Goal: Task Accomplishment & Management: Manage account settings

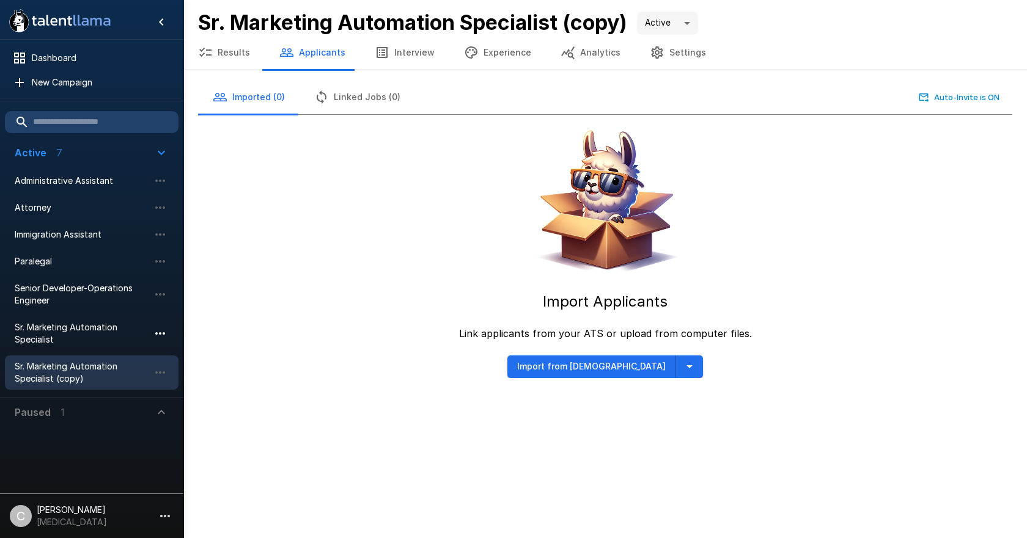
click at [158, 334] on icon "button" at bounding box center [160, 333] width 15 height 15
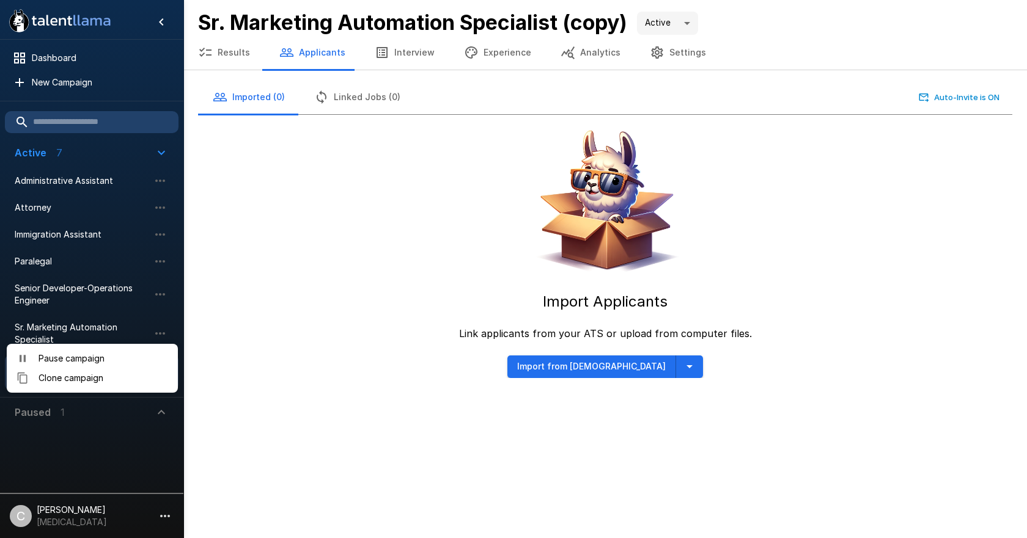
click at [111, 357] on span "Pause campaign" at bounding box center [103, 359] width 130 height 12
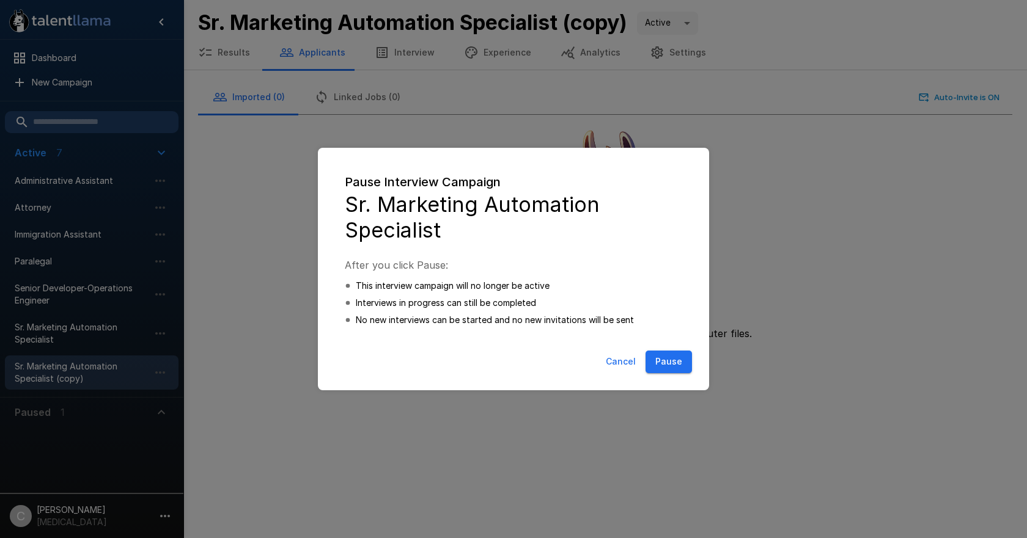
click at [673, 373] on div "Cancel Pause" at bounding box center [513, 362] width 367 height 32
click at [673, 365] on button "Pause" at bounding box center [668, 362] width 46 height 23
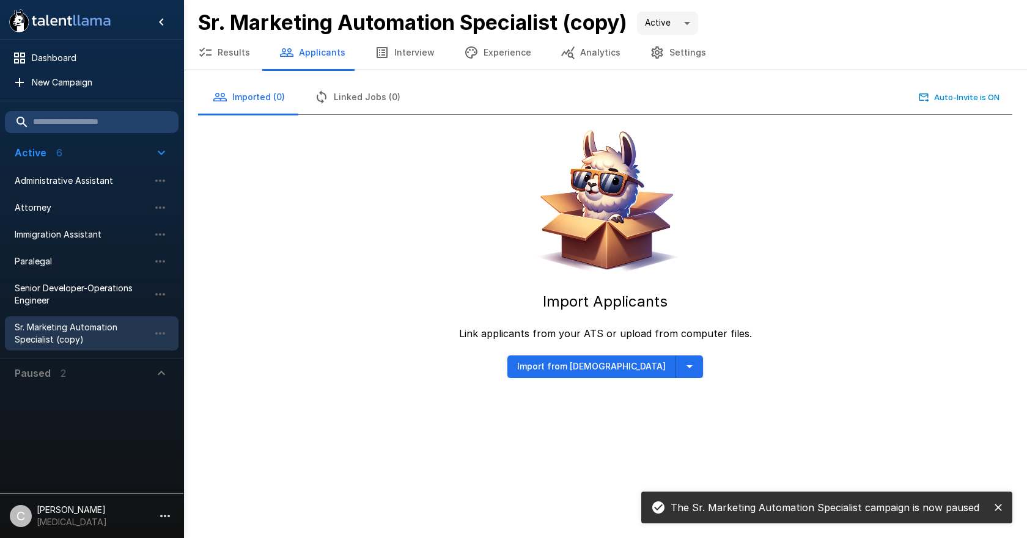
click at [391, 100] on button "Linked Jobs (0)" at bounding box center [356, 97] width 115 height 34
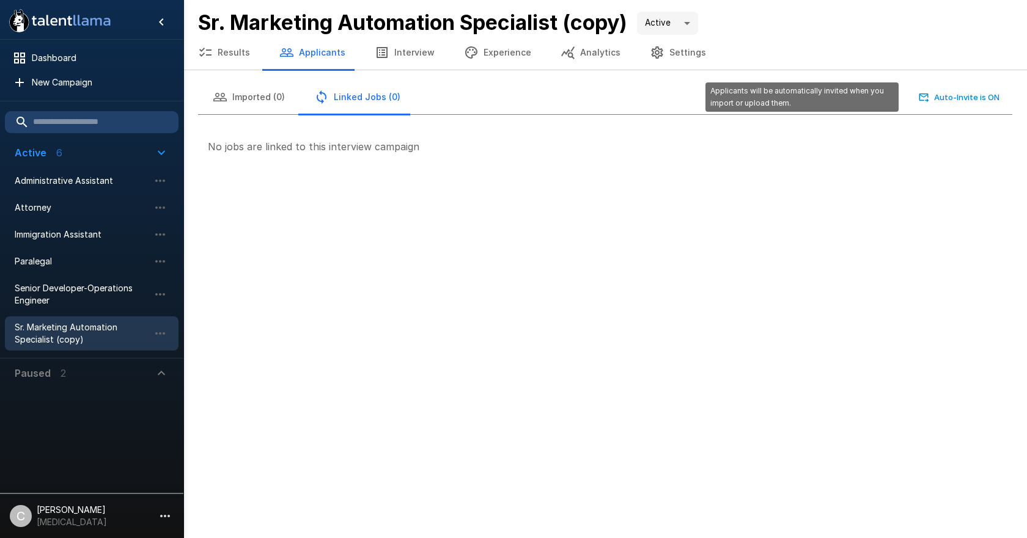
click at [948, 96] on button "Auto-Invite is ON" at bounding box center [959, 97] width 86 height 19
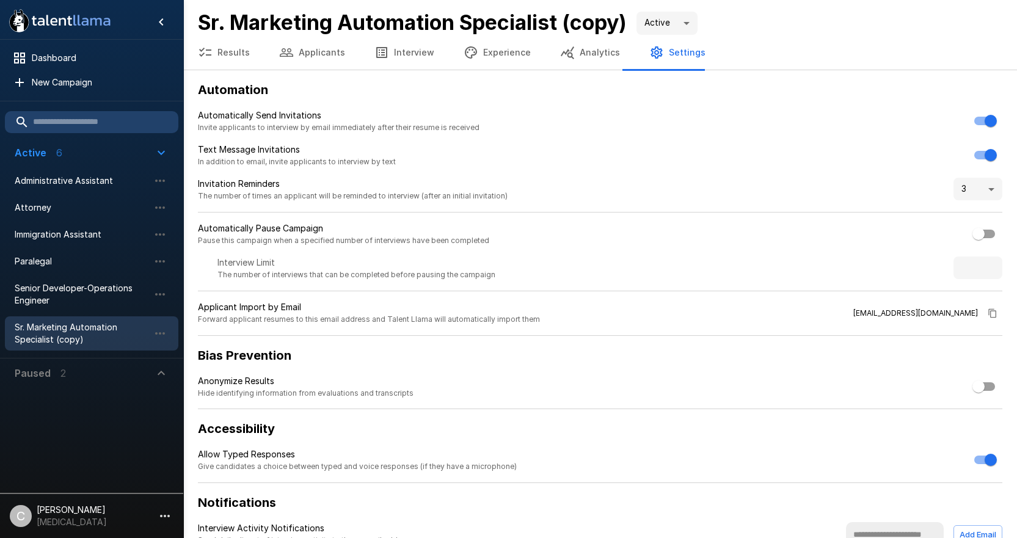
click at [310, 56] on button "Applicants" at bounding box center [312, 52] width 95 height 34
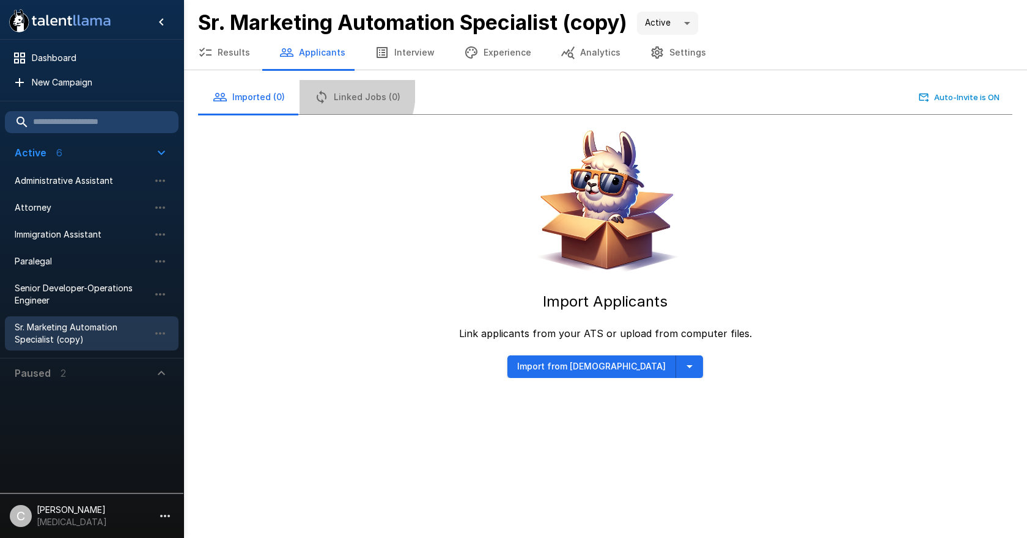
click at [328, 92] on button "Linked Jobs (0)" at bounding box center [356, 97] width 115 height 34
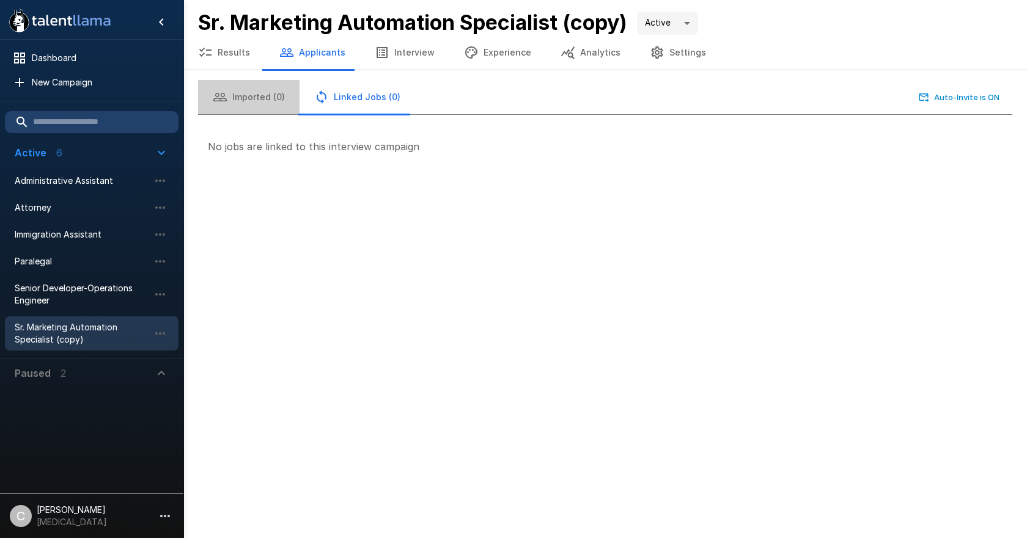
click at [268, 93] on button "Imported (0)" at bounding box center [248, 97] width 101 height 34
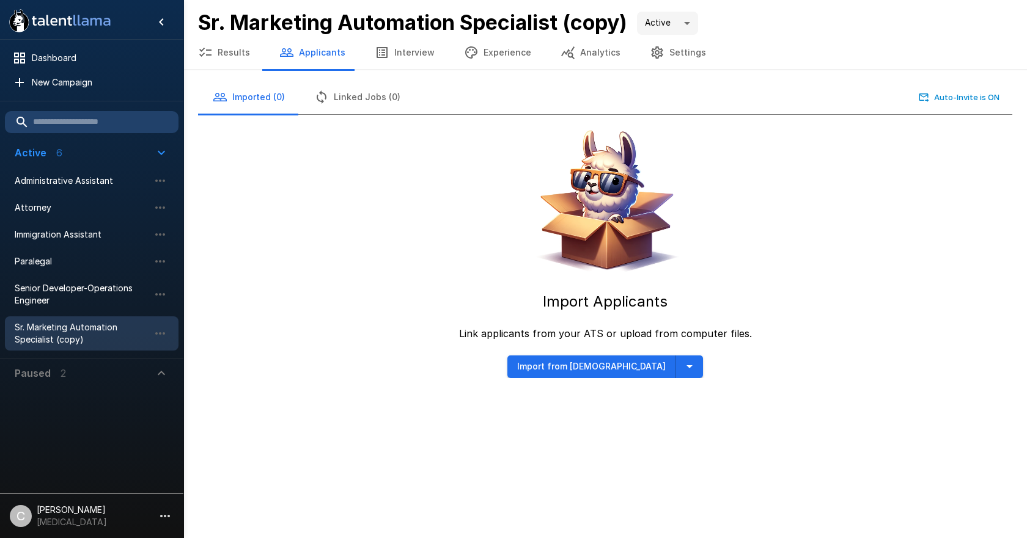
click at [682, 371] on icon "button" at bounding box center [689, 366] width 15 height 15
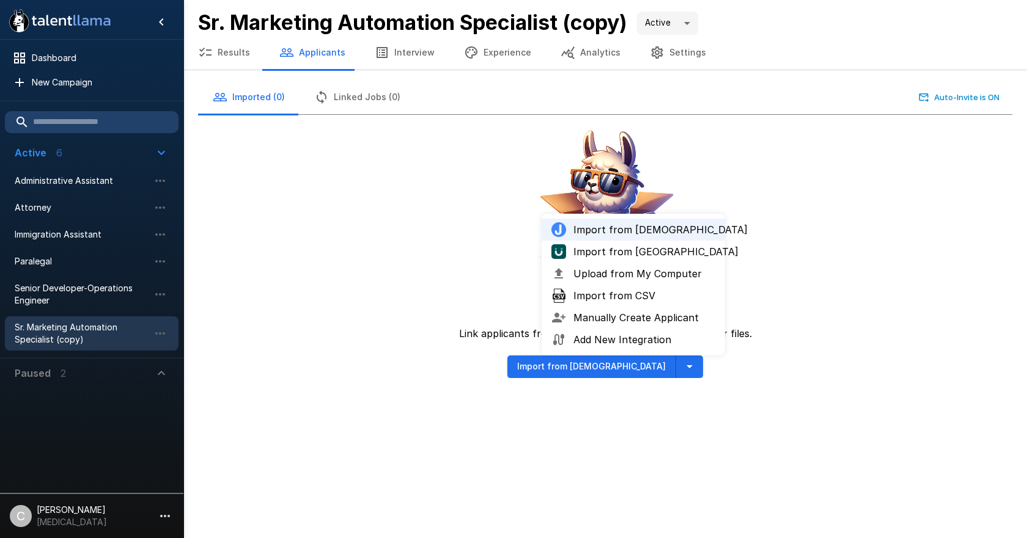
click at [598, 244] on li "Import from [GEOGRAPHIC_DATA]" at bounding box center [632, 252] width 183 height 22
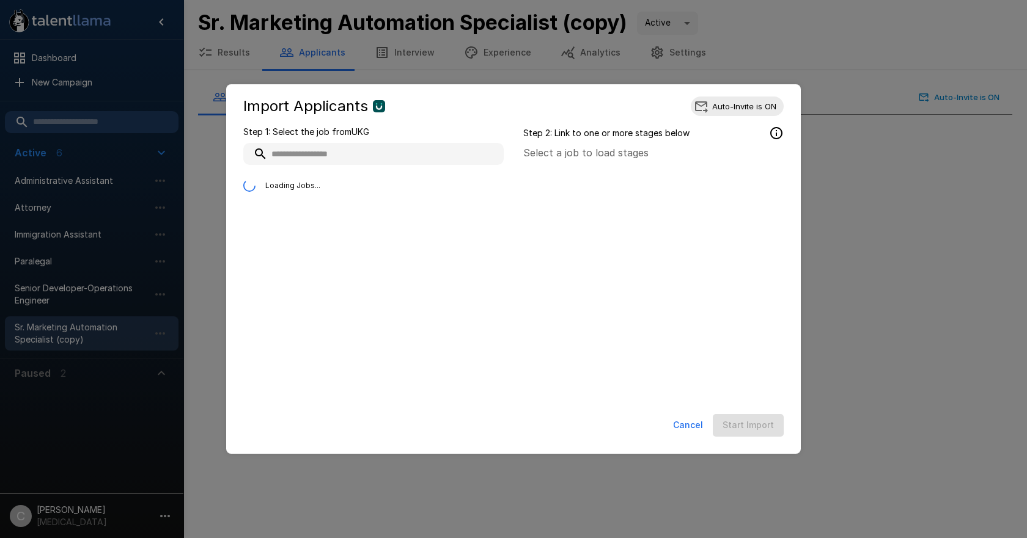
click at [333, 158] on input "text" at bounding box center [373, 154] width 260 height 22
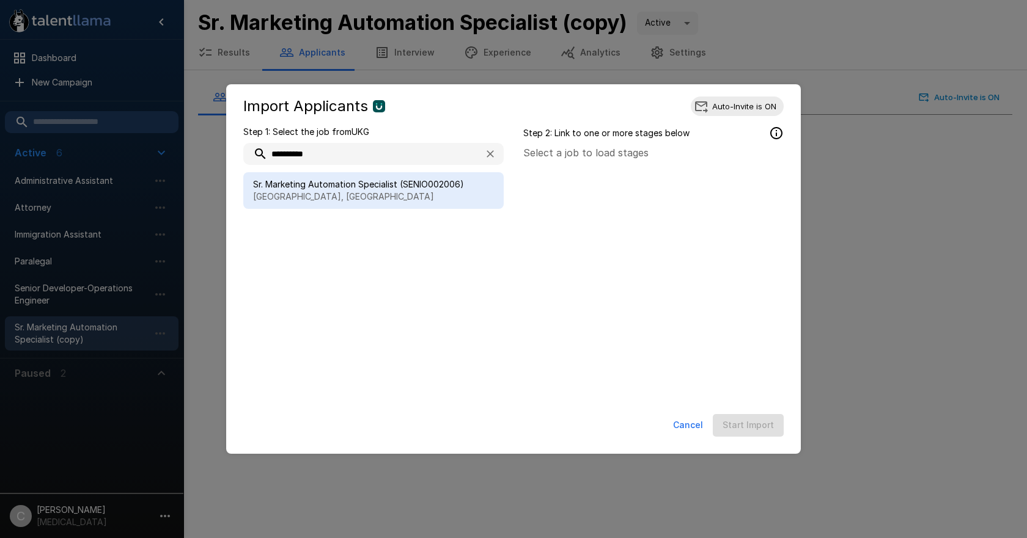
type input "*********"
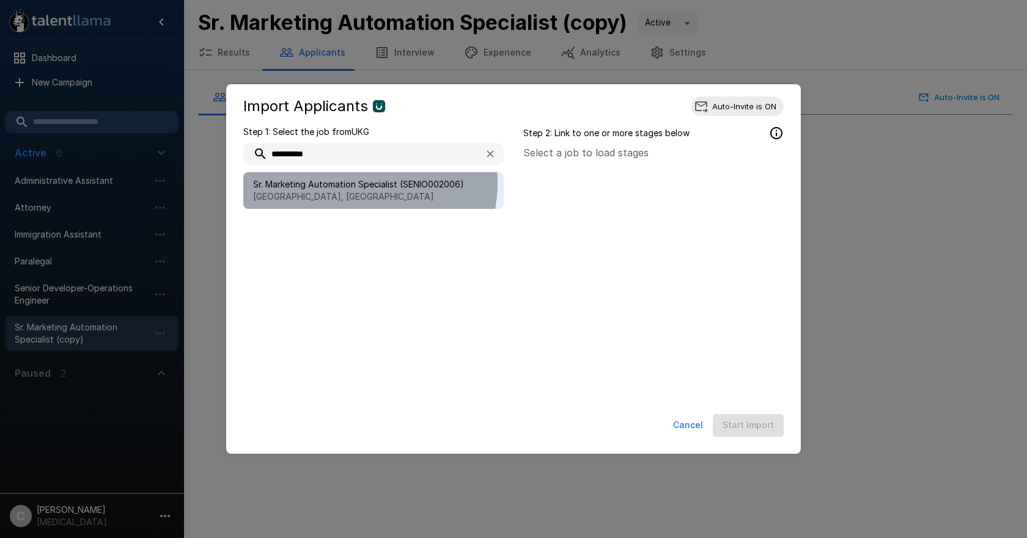
click at [334, 181] on span "Sr. Marketing Automation Specialist (SENIO002006)" at bounding box center [373, 184] width 241 height 12
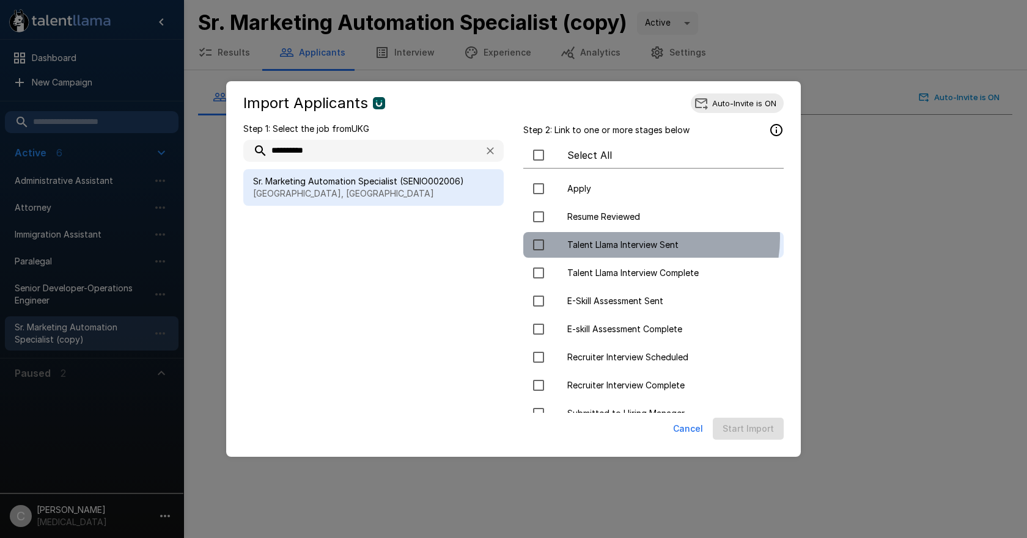
click at [650, 239] on span "Talent Llama Interview Sent" at bounding box center [670, 245] width 207 height 12
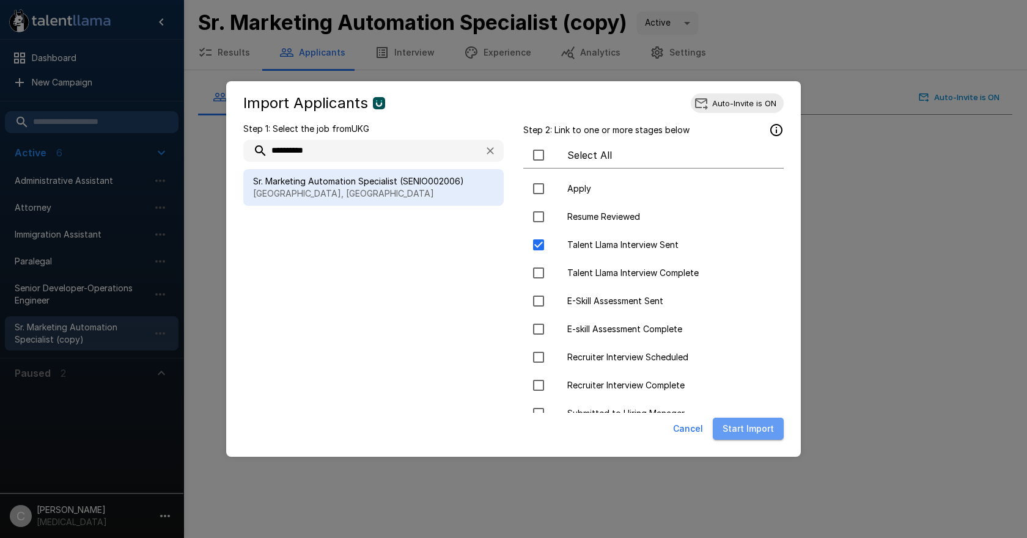
click at [757, 435] on button "Start Import" at bounding box center [748, 429] width 71 height 23
